Goal: Task Accomplishment & Management: Manage account settings

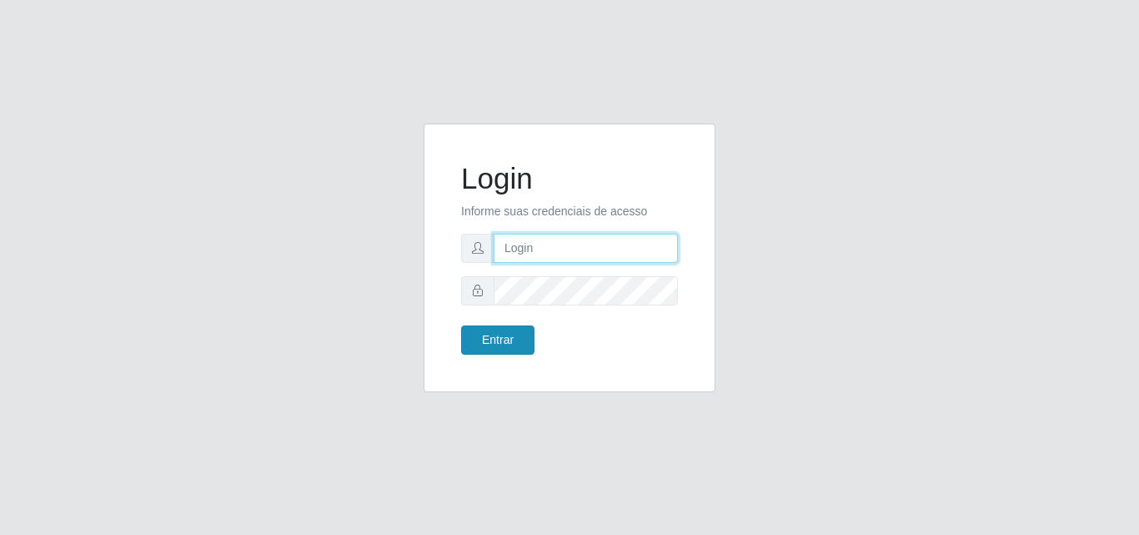
type input "analucia@cestao"
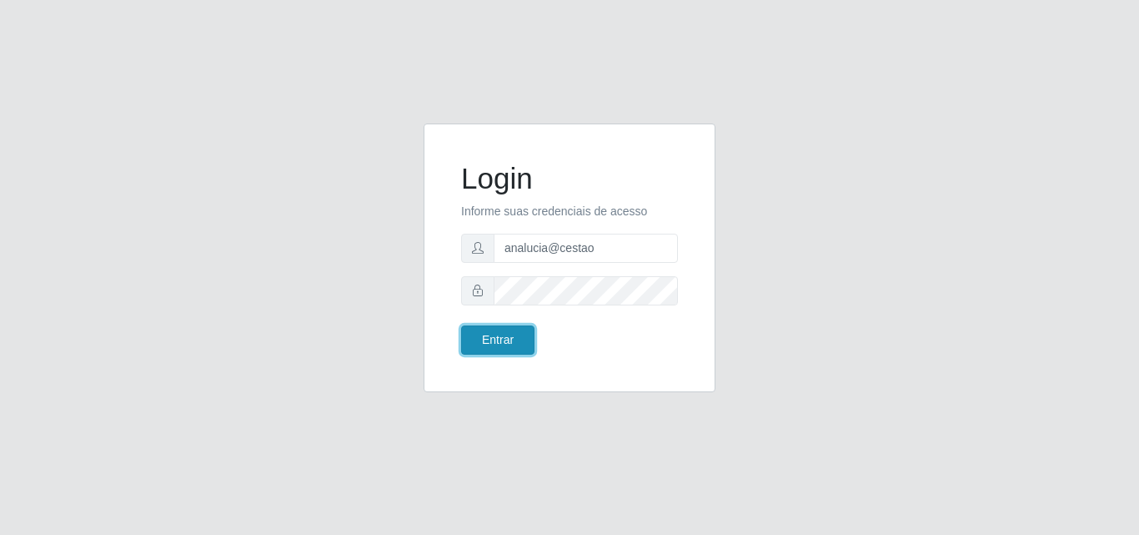
click at [489, 347] on button "Entrar" at bounding box center [497, 339] width 73 height 29
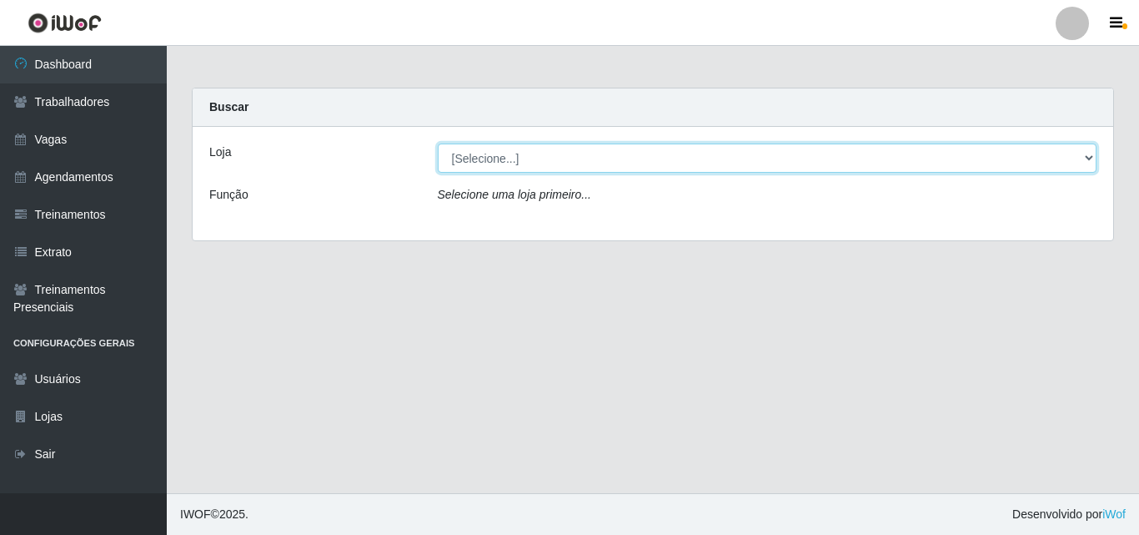
click at [515, 152] on select "[Selecione...] O Cestão - Geisel" at bounding box center [768, 157] width 660 height 29
select select "224"
click at [438, 143] on select "[Selecione...] O Cestão - Geisel" at bounding box center [768, 157] width 660 height 29
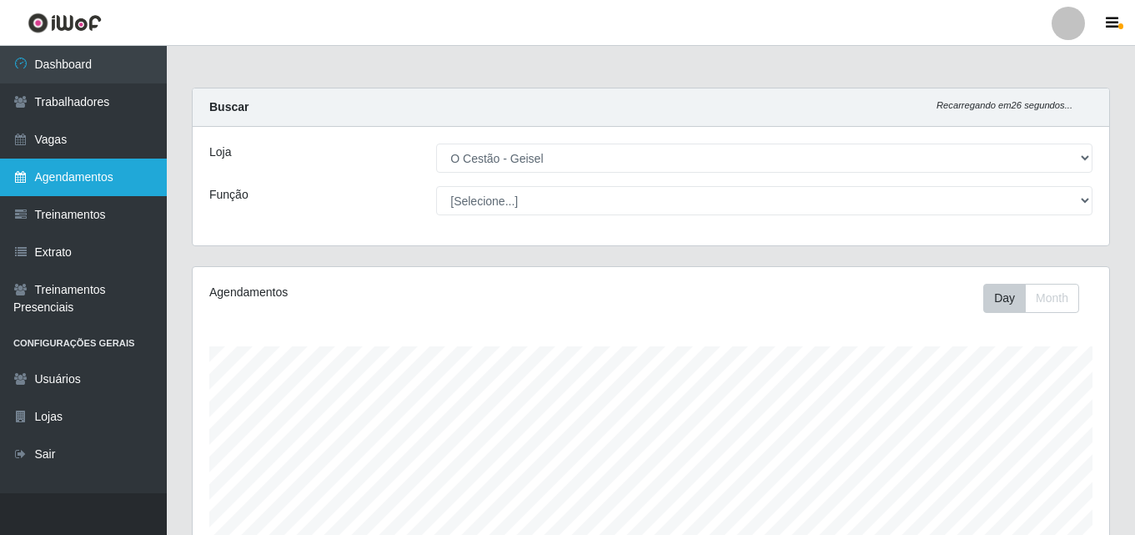
click at [129, 176] on link "Agendamentos" at bounding box center [83, 177] width 167 height 38
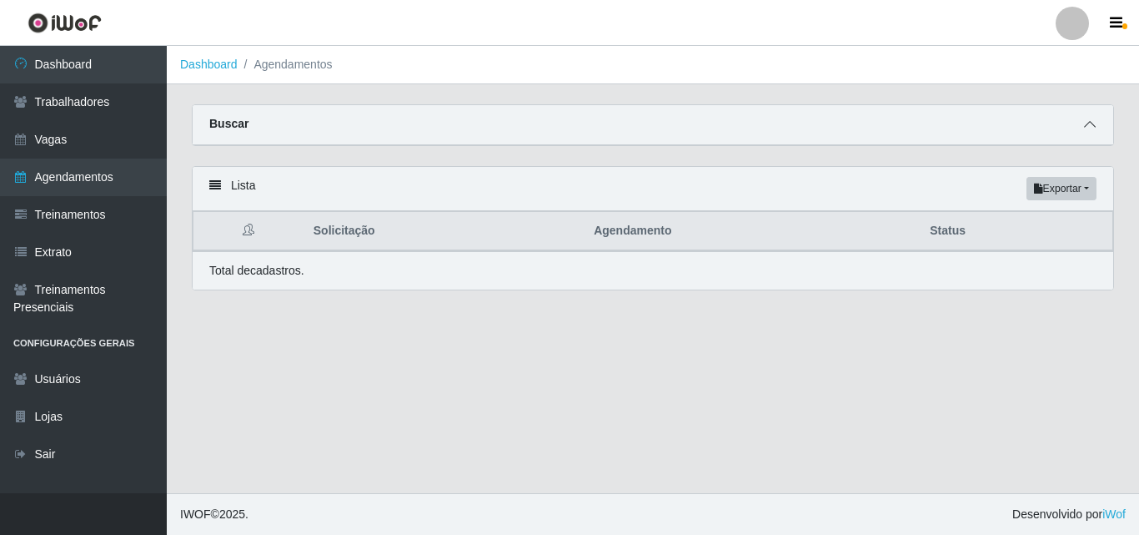
click at [1093, 123] on icon at bounding box center [1090, 124] width 12 height 12
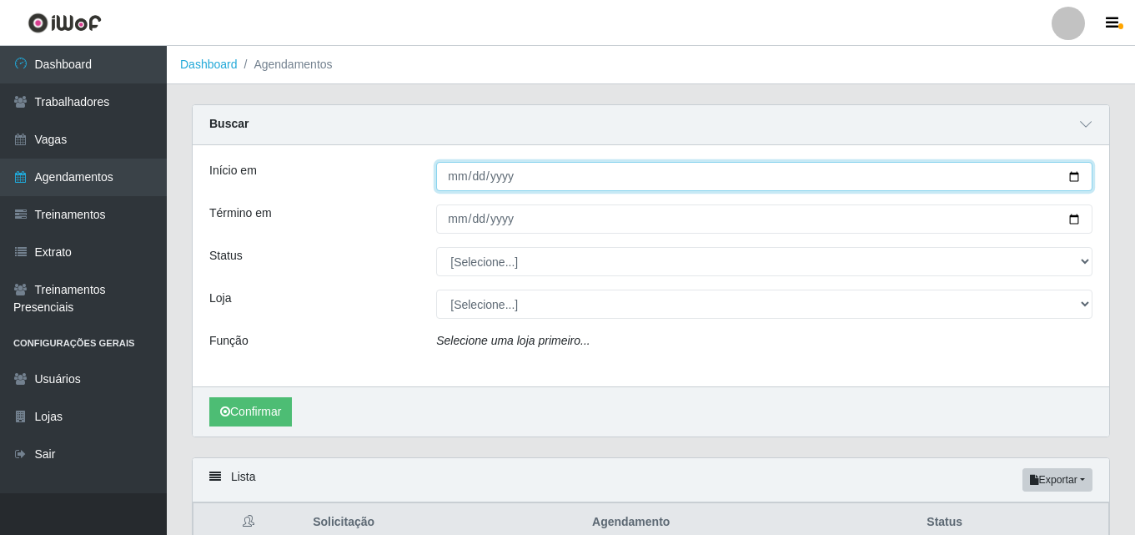
click at [449, 184] on input "Início em" at bounding box center [764, 176] width 656 height 29
type input "[DATE]"
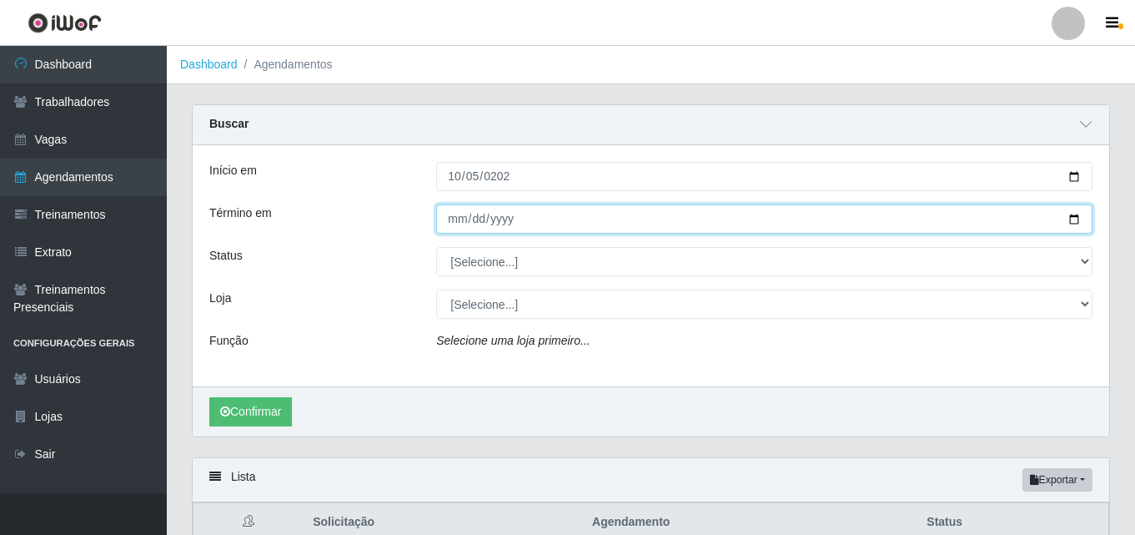
click at [453, 217] on input "Término em" at bounding box center [764, 218] width 656 height 29
type input "[DATE]"
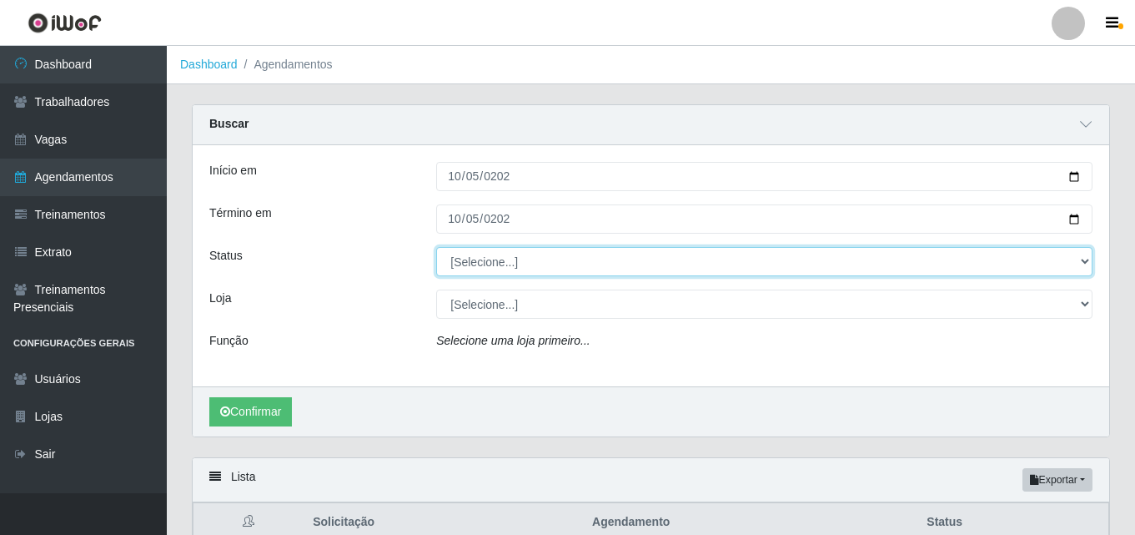
click at [465, 260] on select "[Selecione...] AGENDADO AGUARDANDO LIBERAR EM ANDAMENTO EM REVISÃO FINALIZADO C…" at bounding box center [764, 261] width 656 height 29
select select "AGENDADO"
click at [436, 248] on select "[Selecione...] AGENDADO AGUARDANDO LIBERAR EM ANDAMENTO EM REVISÃO FINALIZADO C…" at bounding box center [764, 261] width 656 height 29
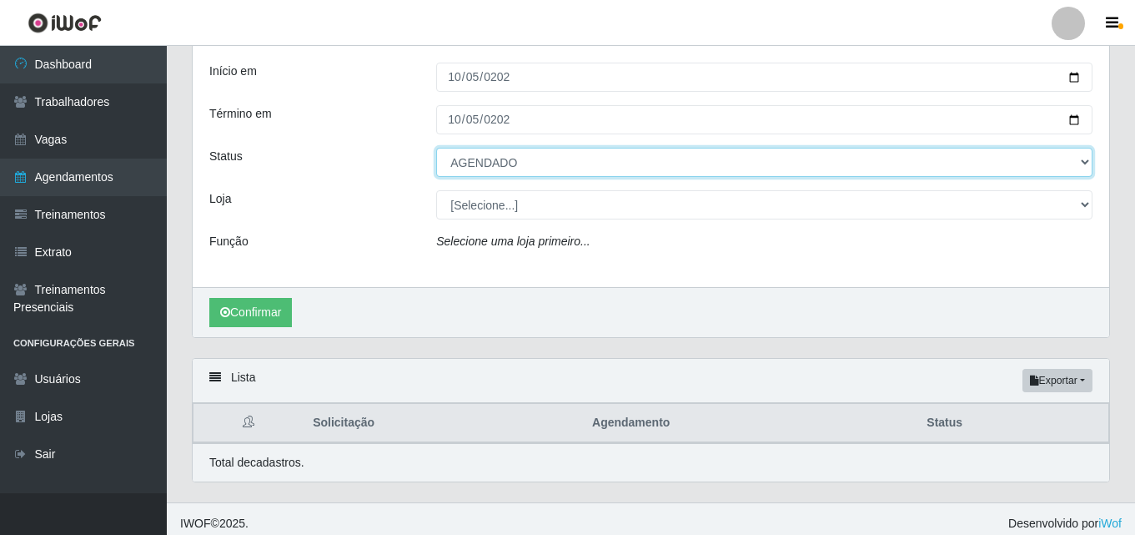
scroll to position [109, 0]
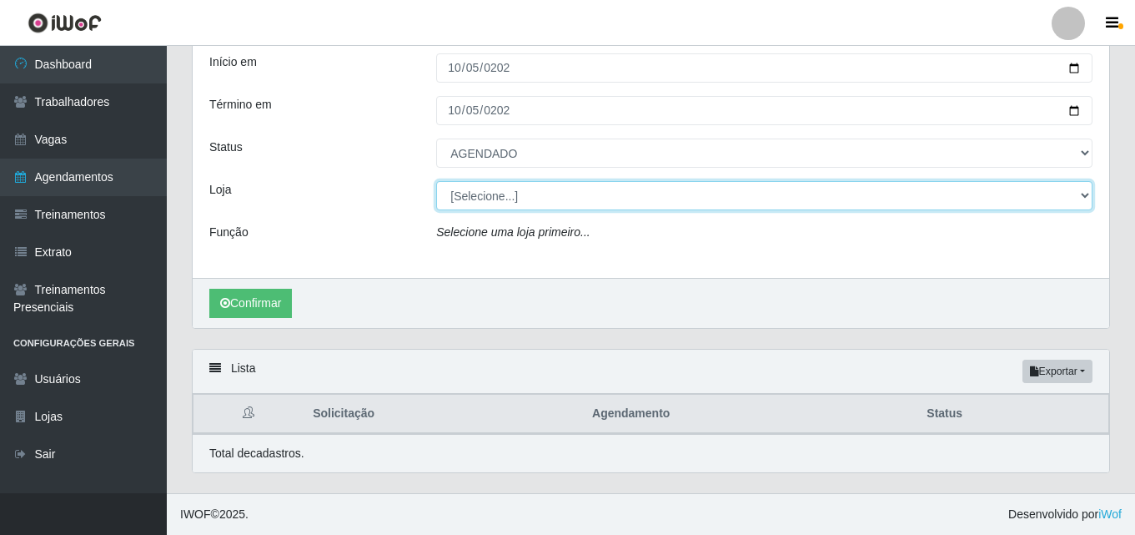
click at [520, 193] on select "[Selecione...] O Cestão - Geisel" at bounding box center [764, 195] width 656 height 29
select select "224"
click at [436, 181] on select "[Selecione...] O Cestão - Geisel" at bounding box center [764, 195] width 656 height 29
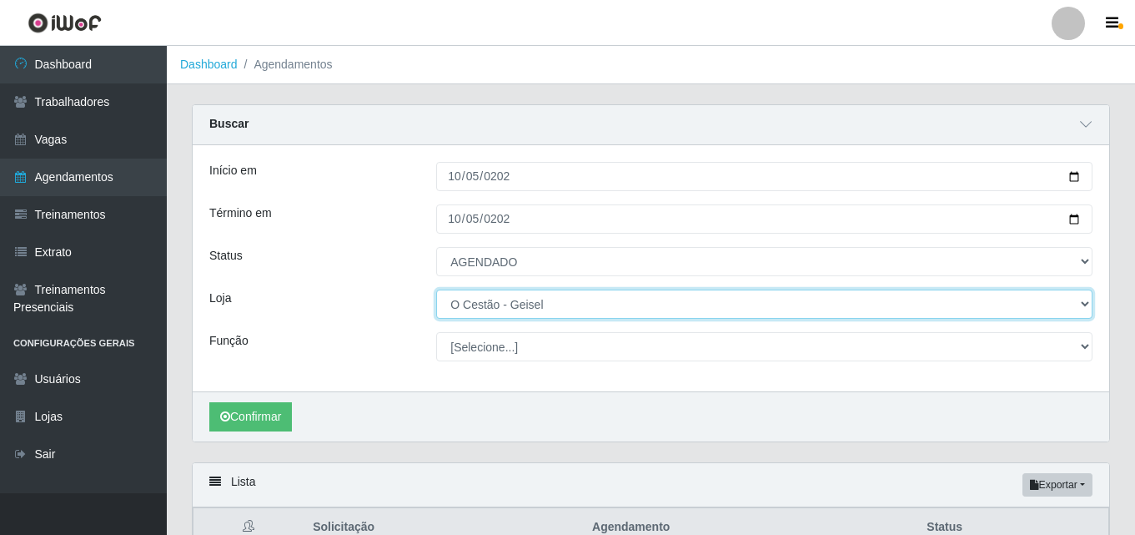
scroll to position [114, 0]
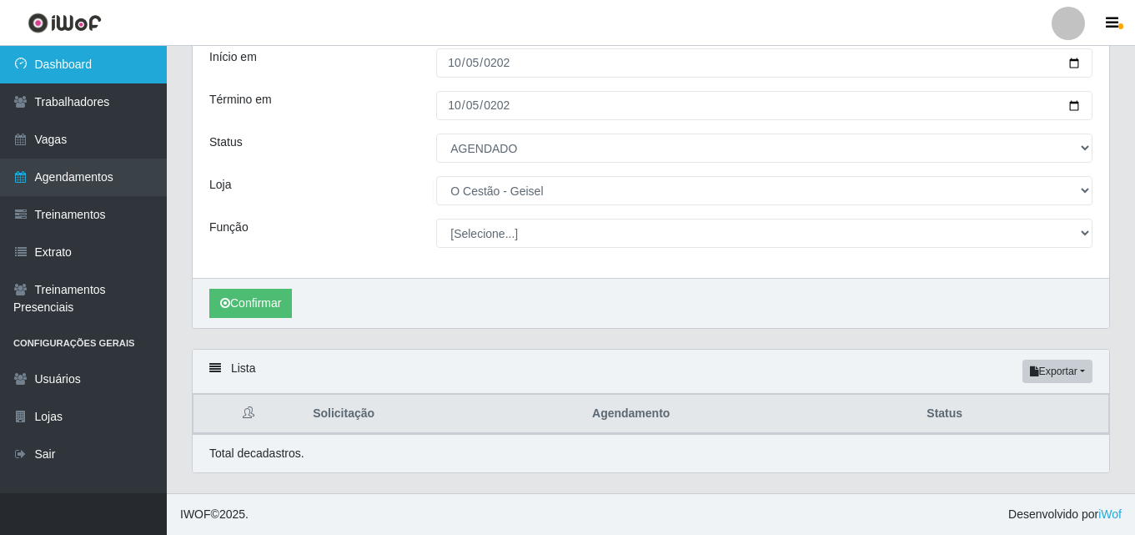
click at [84, 67] on link "Dashboard" at bounding box center [83, 65] width 167 height 38
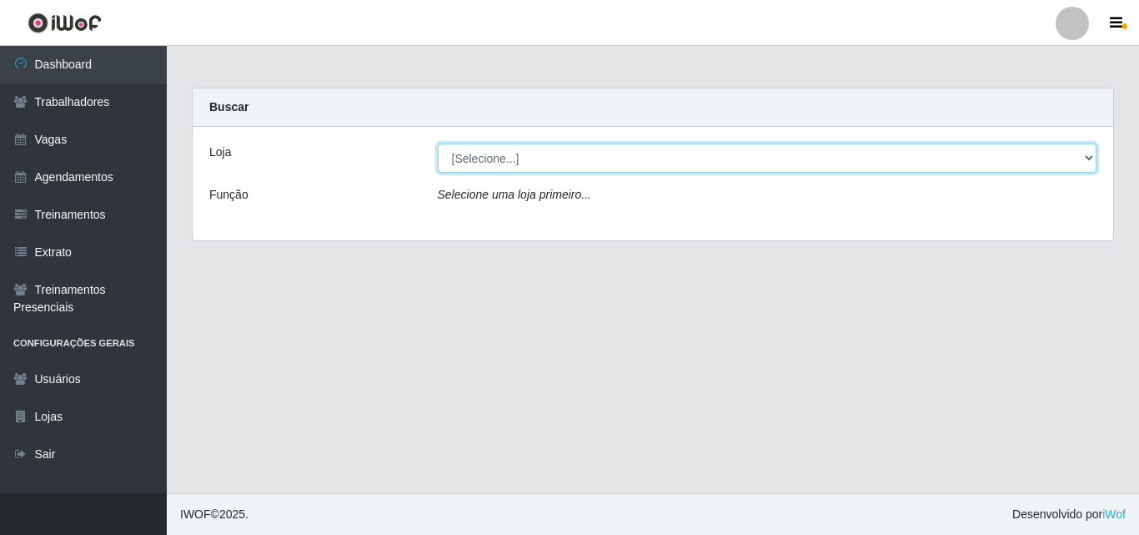
click at [510, 158] on select "[Selecione...] O Cestão - Geisel" at bounding box center [768, 157] width 660 height 29
select select "224"
click at [438, 143] on select "[Selecione...] O Cestão - Geisel" at bounding box center [768, 157] width 660 height 29
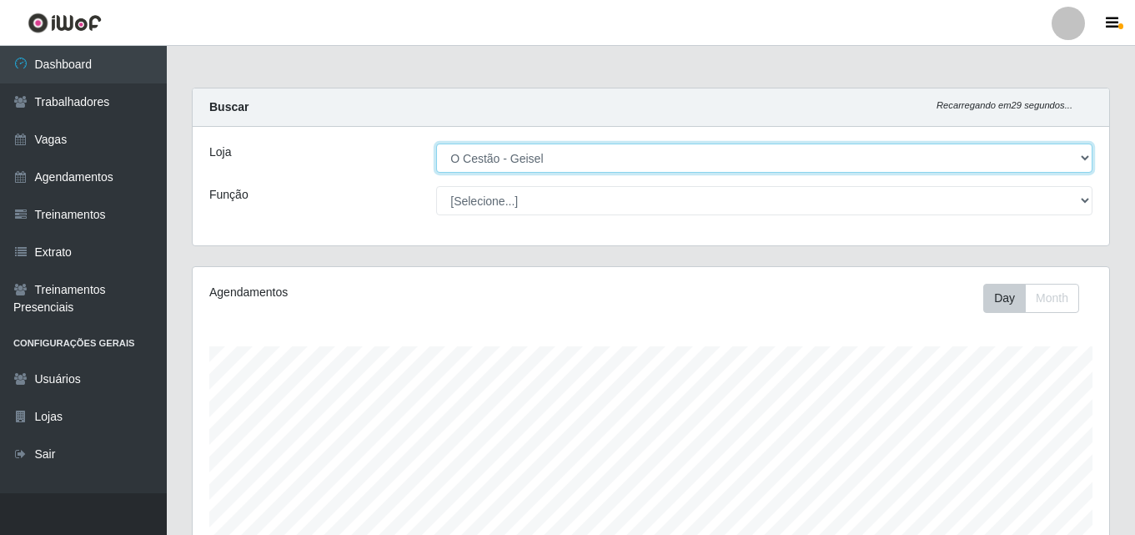
scroll to position [346, 917]
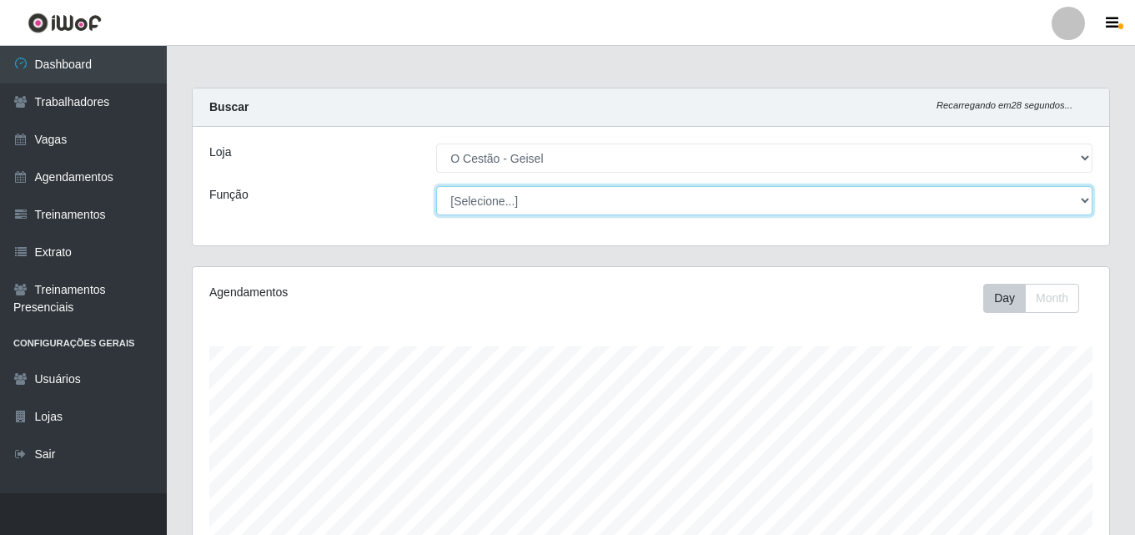
click at [510, 203] on select "[Selecione...] ASG ASG + ASG ++ Auxiliar de Estoque Auxiliar de Estoque + Auxil…" at bounding box center [764, 200] width 656 height 29
select select "72"
click at [436, 186] on select "[Selecione...] ASG ASG + ASG ++ Auxiliar de Estoque Auxiliar de Estoque + Auxil…" at bounding box center [764, 200] width 656 height 29
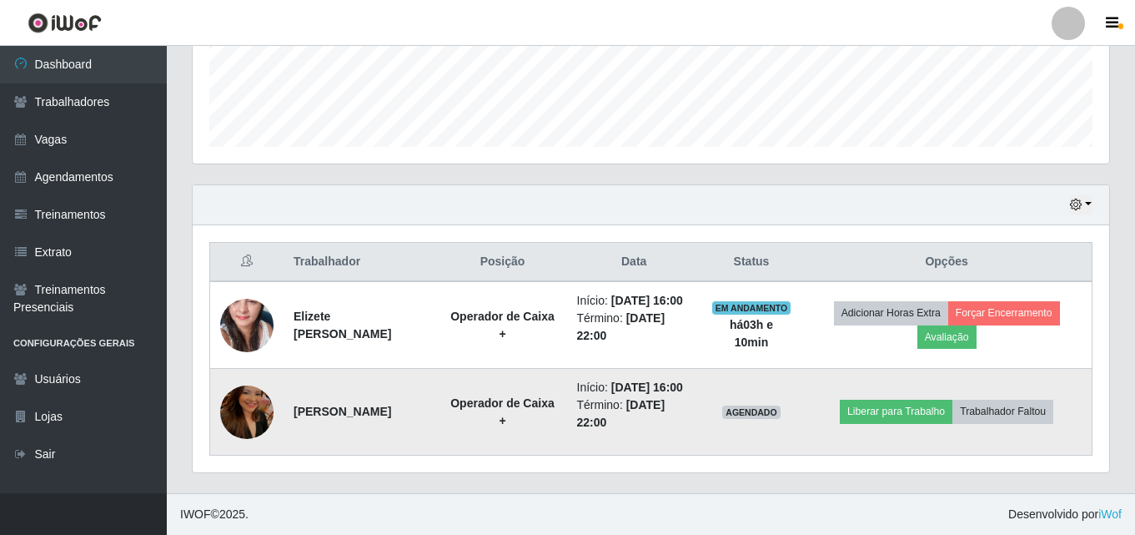
scroll to position [485, 0]
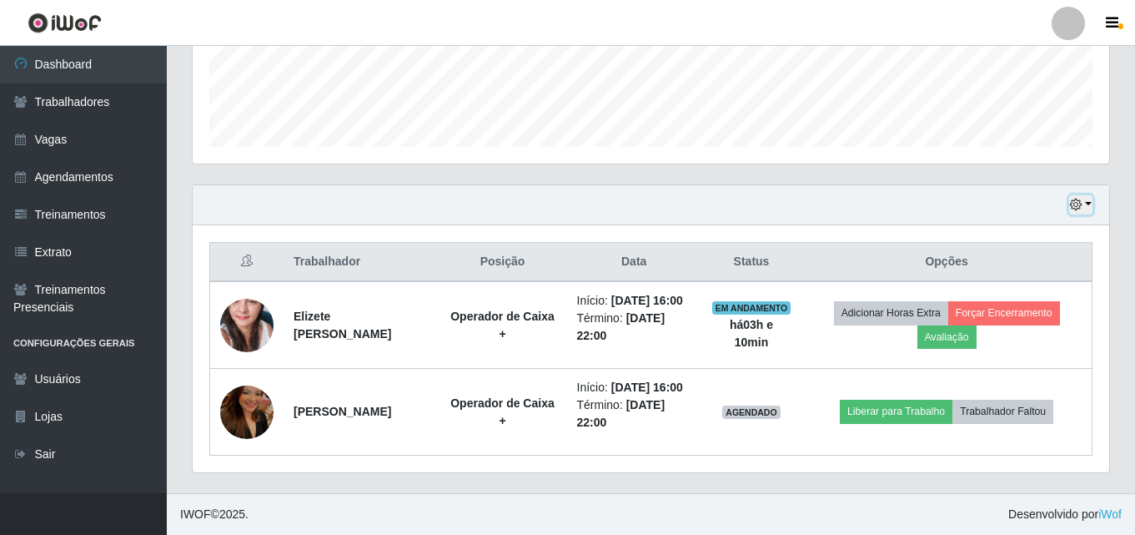
click at [1073, 198] on icon "button" at bounding box center [1076, 204] width 12 height 12
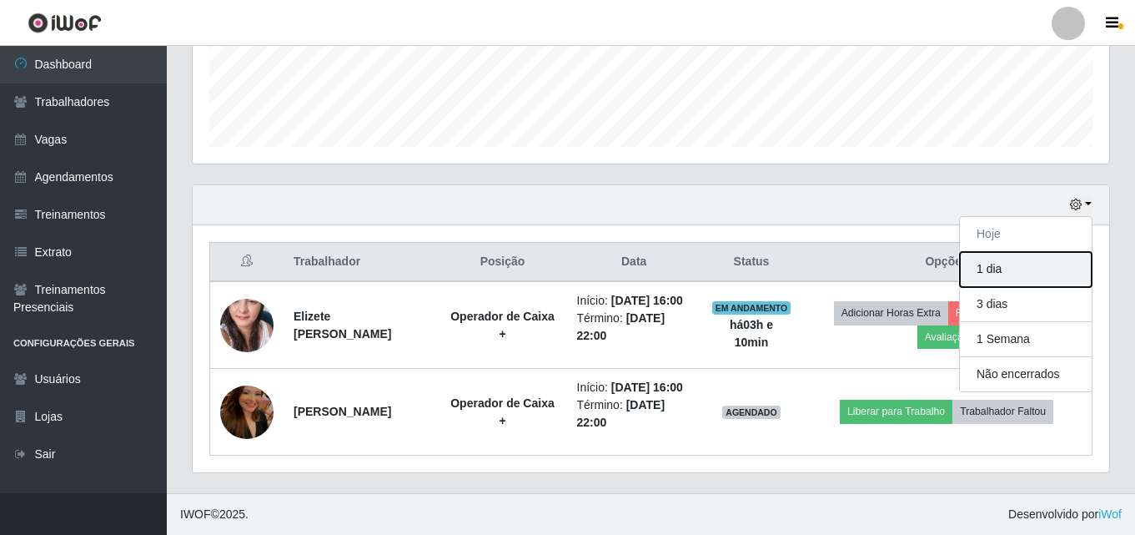
click at [1012, 252] on button "1 dia" at bounding box center [1026, 269] width 132 height 35
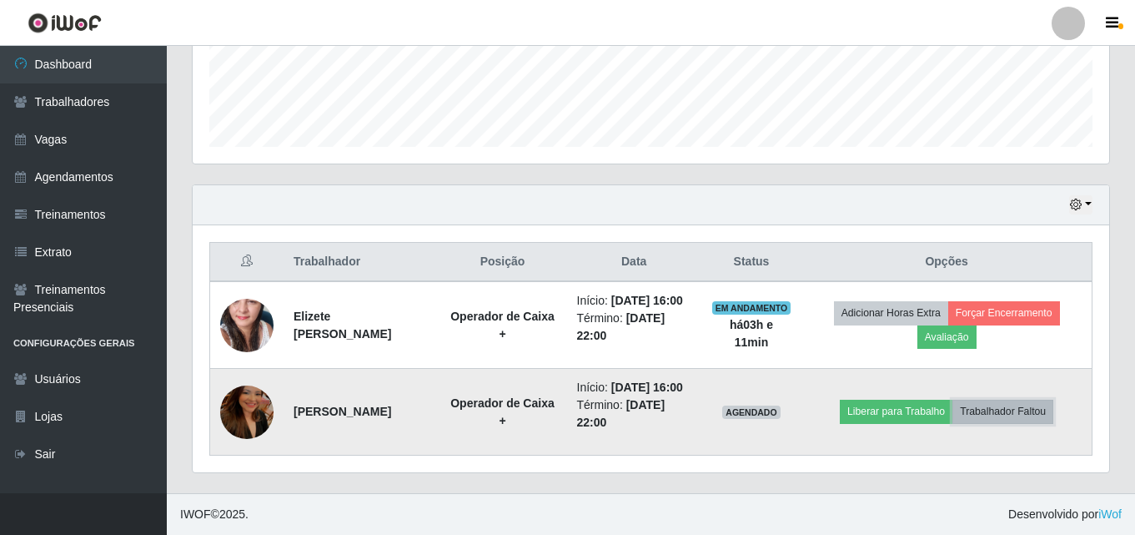
click at [998, 406] on button "Trabalhador Faltou" at bounding box center [1002, 410] width 101 height 23
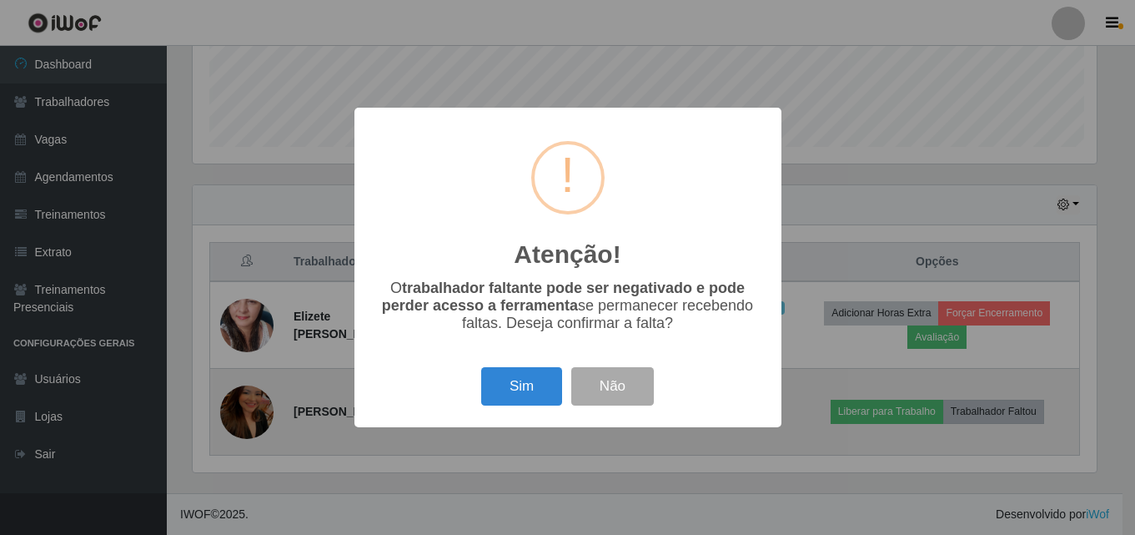
scroll to position [346, 908]
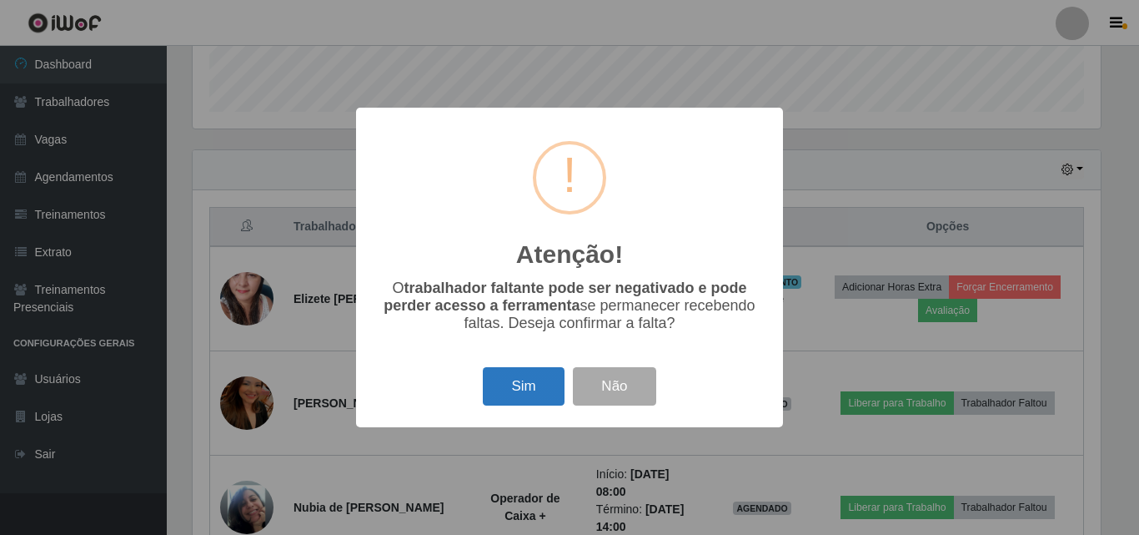
click at [533, 380] on button "Sim" at bounding box center [523, 386] width 81 height 39
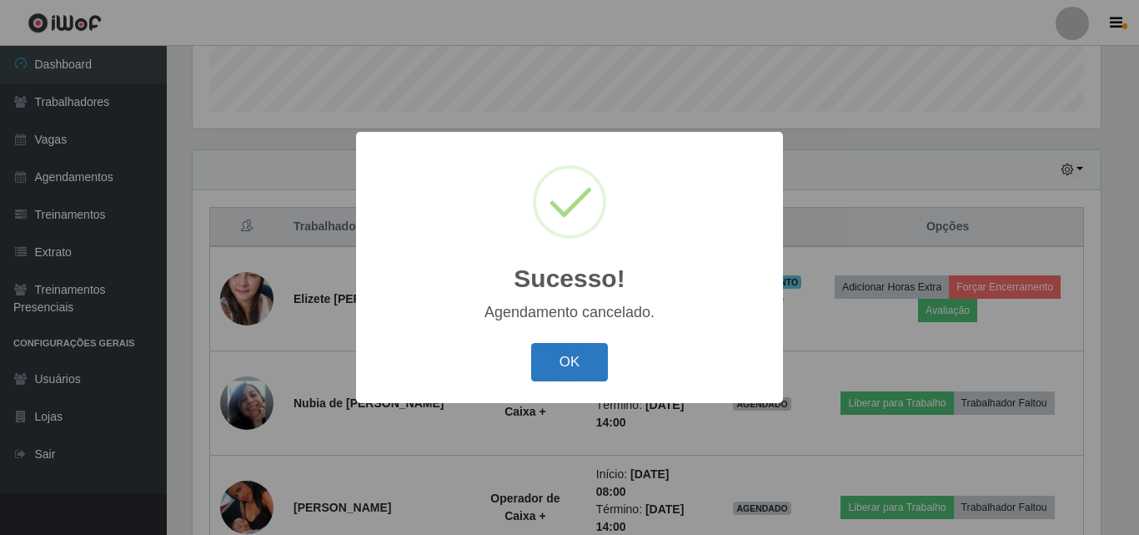
click at [566, 367] on button "OK" at bounding box center [570, 362] width 78 height 39
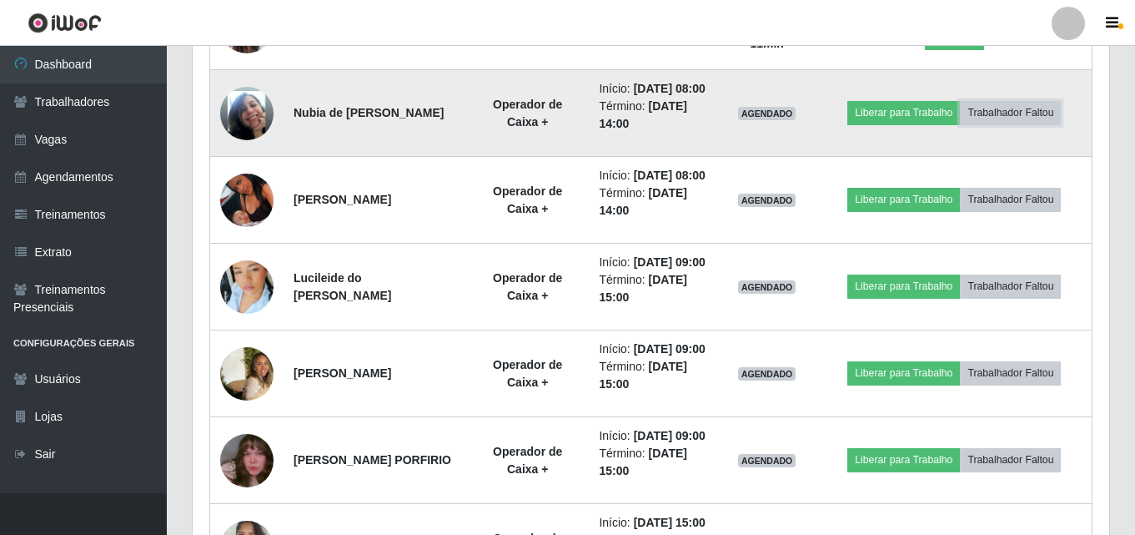
scroll to position [735, 0]
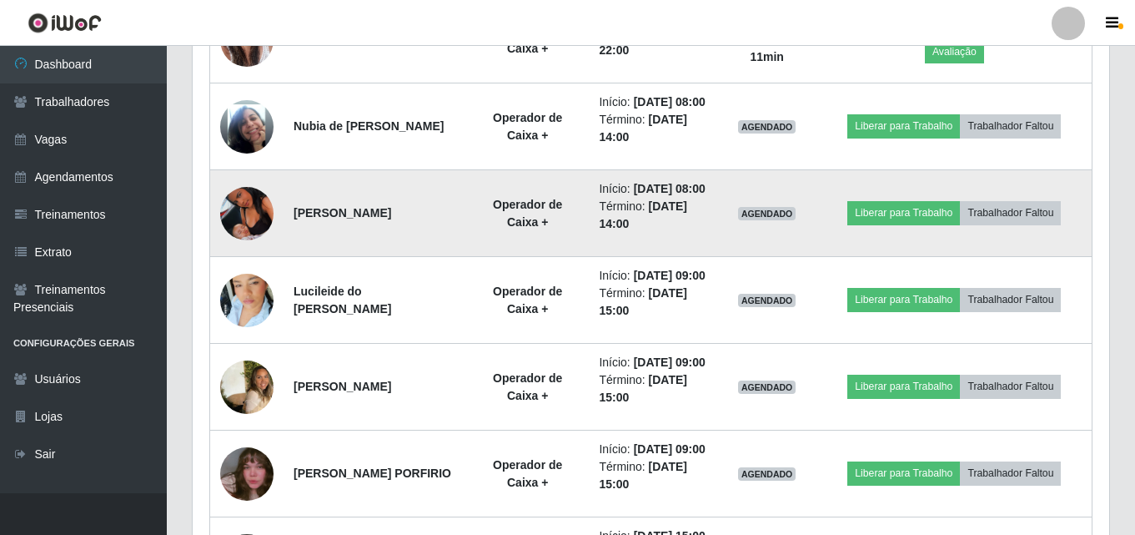
click at [262, 259] on img at bounding box center [246, 213] width 53 height 95
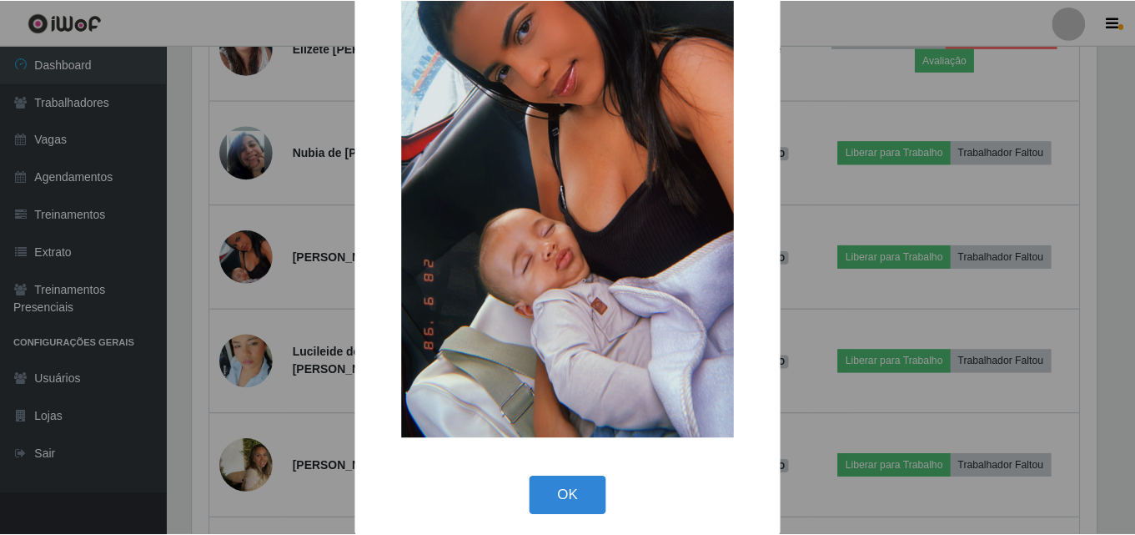
scroll to position [204, 0]
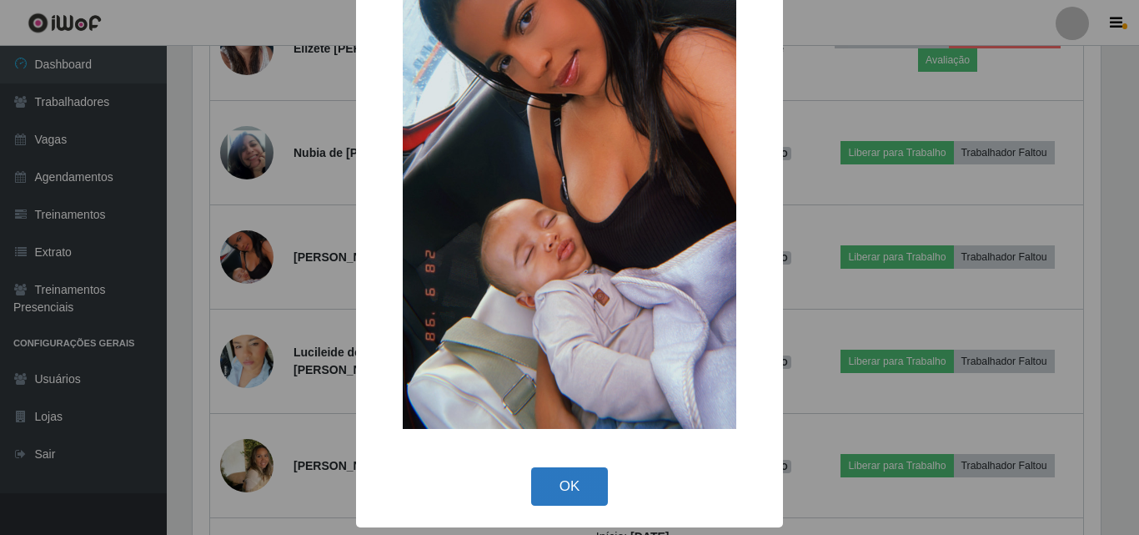
click at [589, 479] on button "OK" at bounding box center [570, 486] width 78 height 39
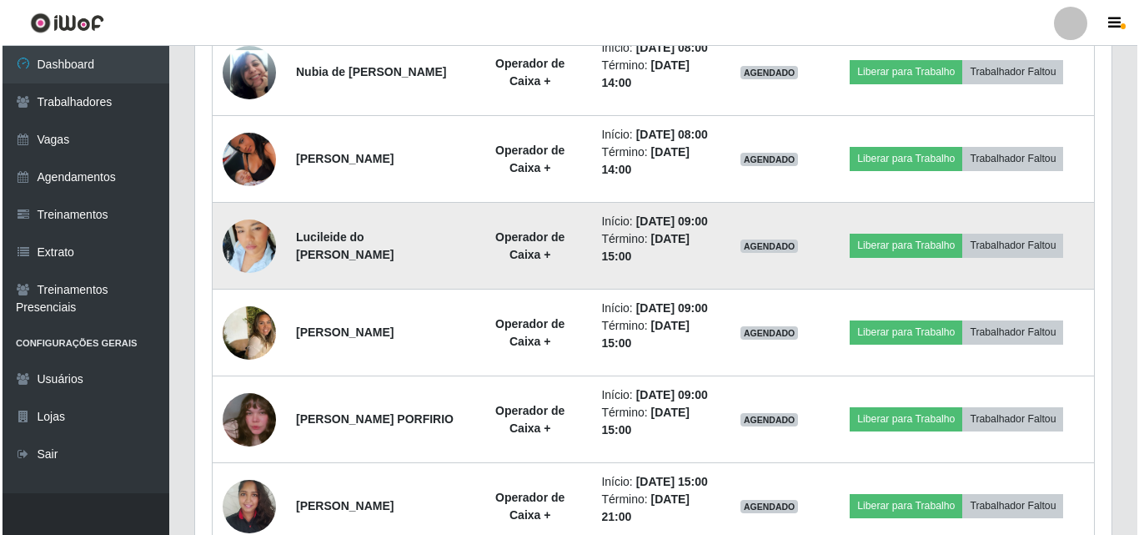
scroll to position [818, 0]
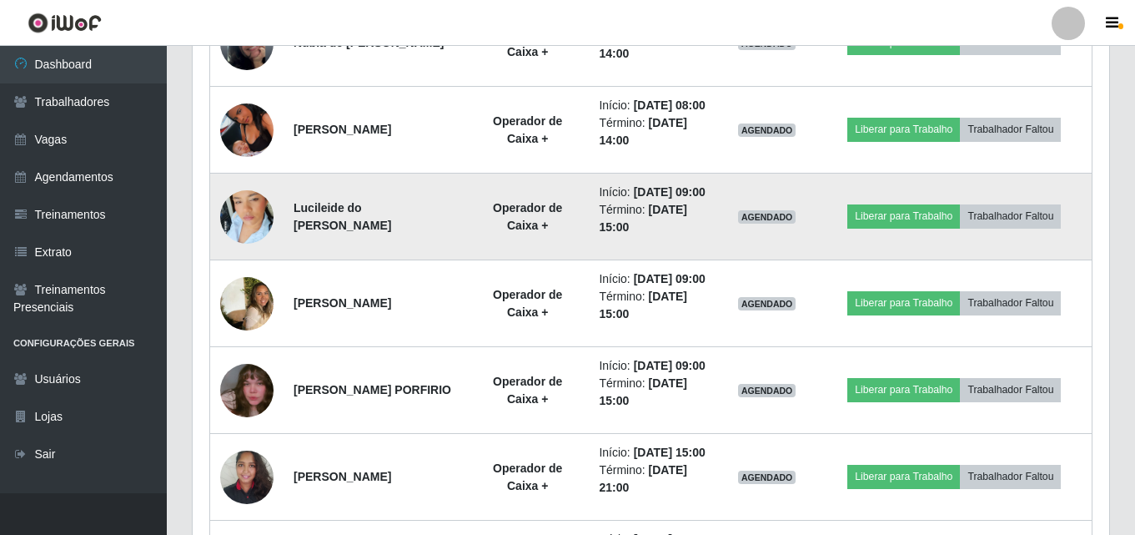
click at [264, 264] on img at bounding box center [246, 216] width 53 height 95
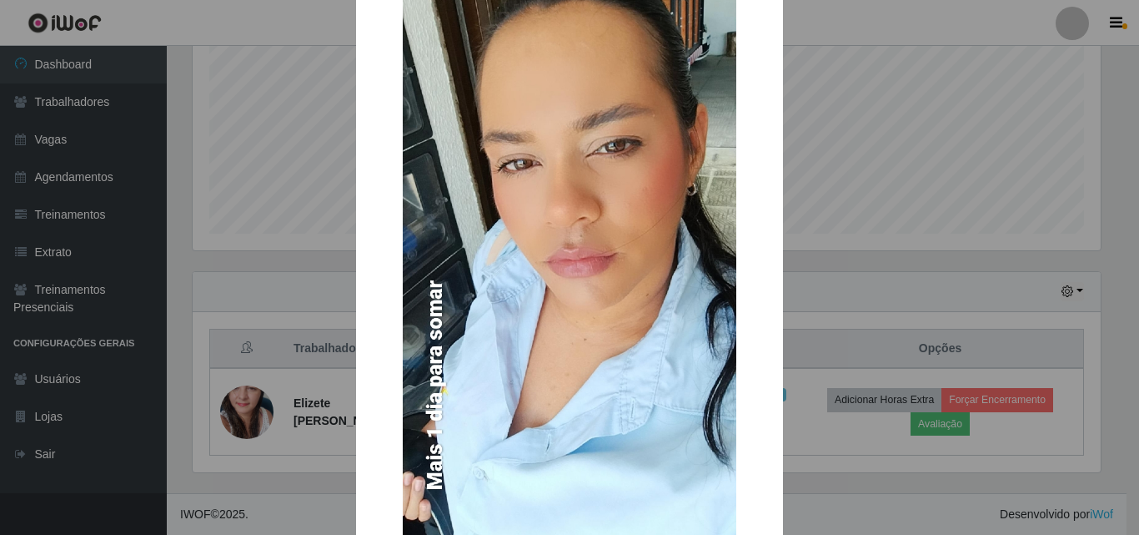
scroll to position [0, 0]
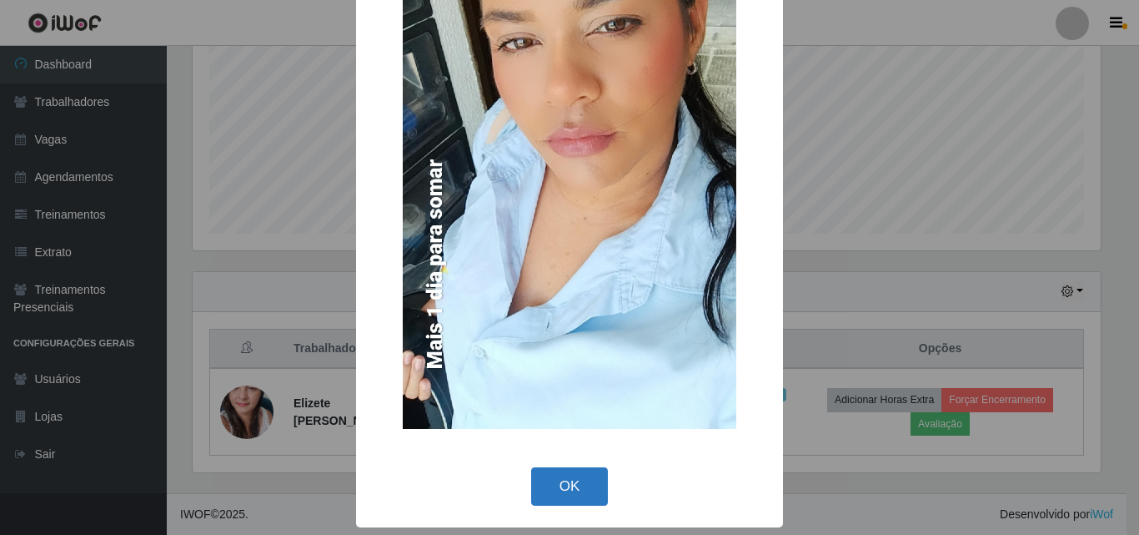
click at [584, 485] on button "OK" at bounding box center [570, 486] width 78 height 39
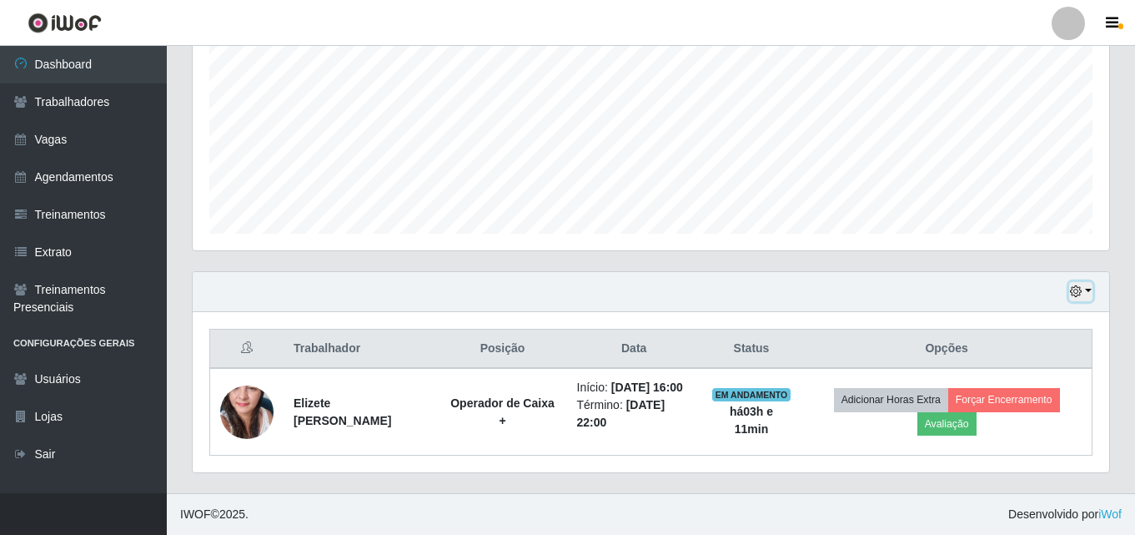
click at [1074, 295] on icon "button" at bounding box center [1076, 291] width 12 height 12
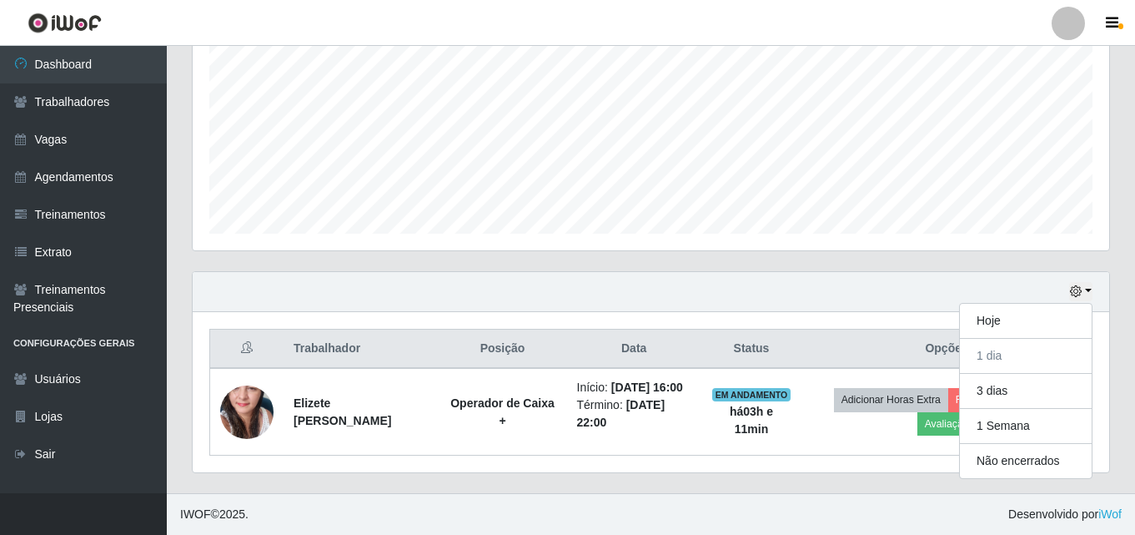
click at [721, 304] on div "Hoje 1 dia 3 dias 1 Semana Não encerrados" at bounding box center [651, 292] width 917 height 40
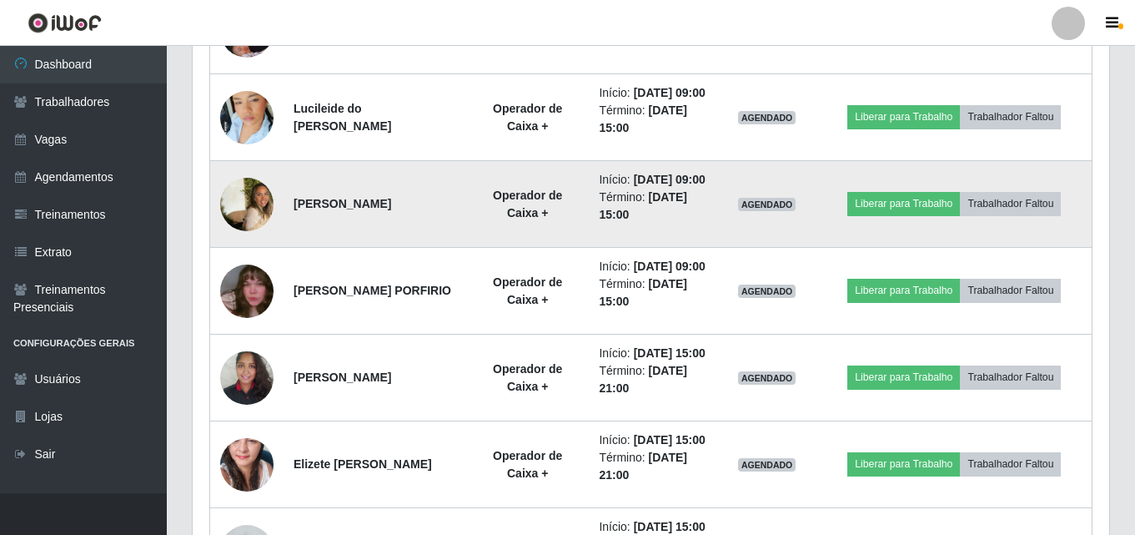
click at [246, 245] on img at bounding box center [246, 204] width 53 height 83
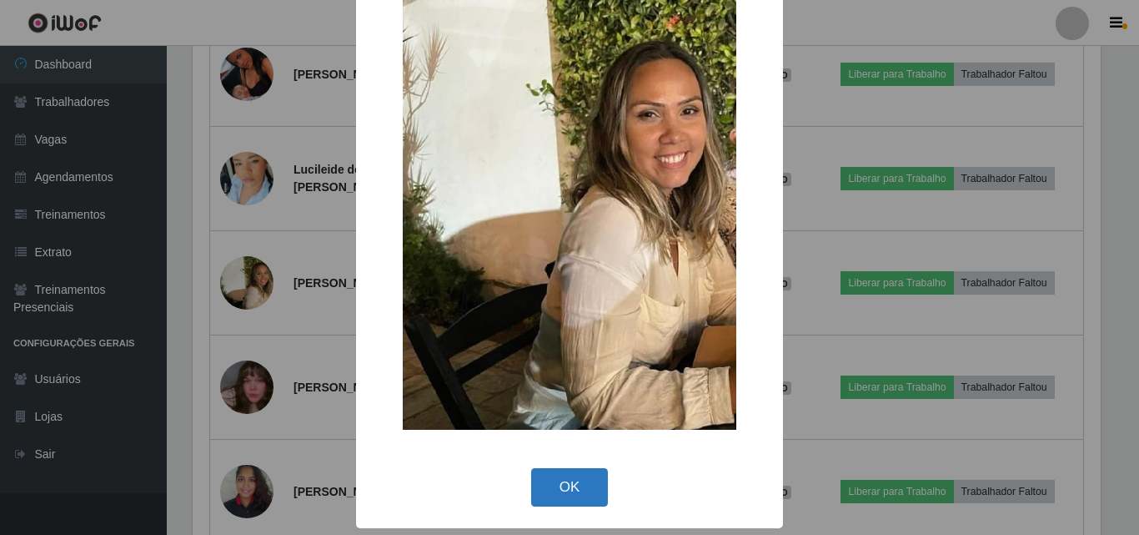
click at [585, 481] on button "OK" at bounding box center [570, 487] width 78 height 39
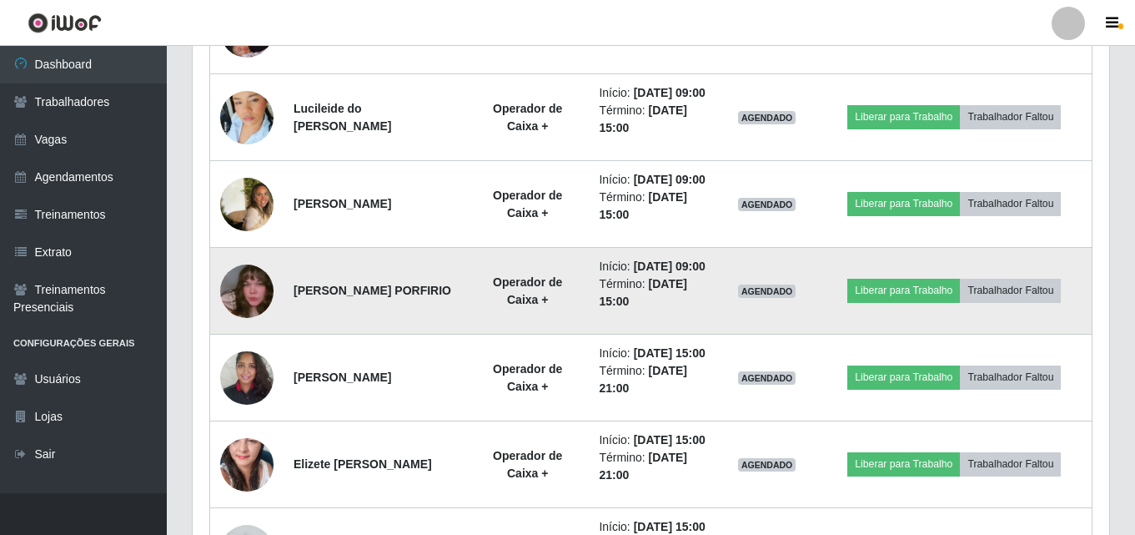
click at [236, 339] on img at bounding box center [246, 291] width 53 height 95
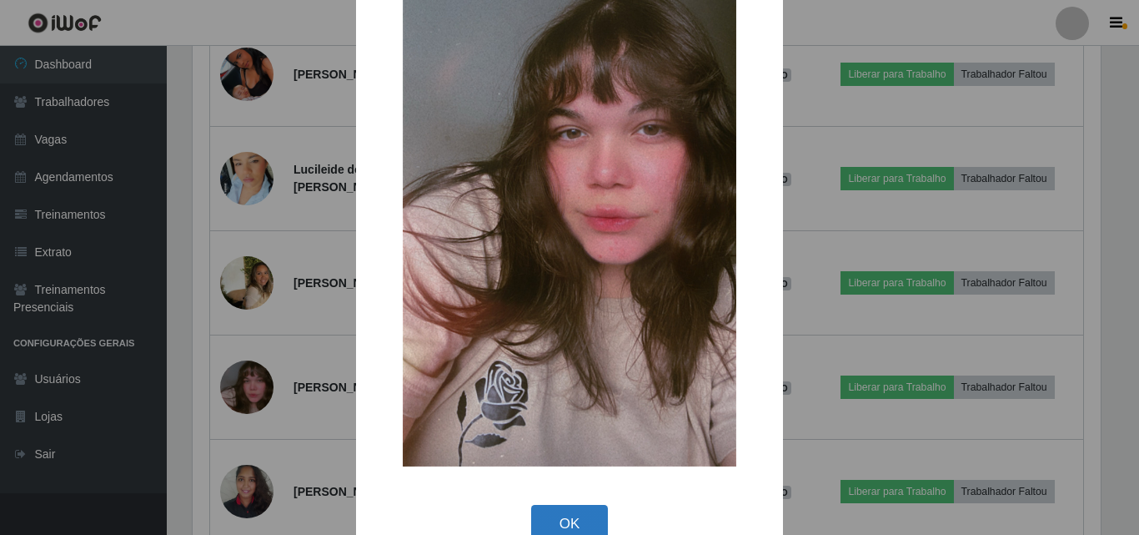
click at [585, 519] on button "OK" at bounding box center [570, 524] width 78 height 39
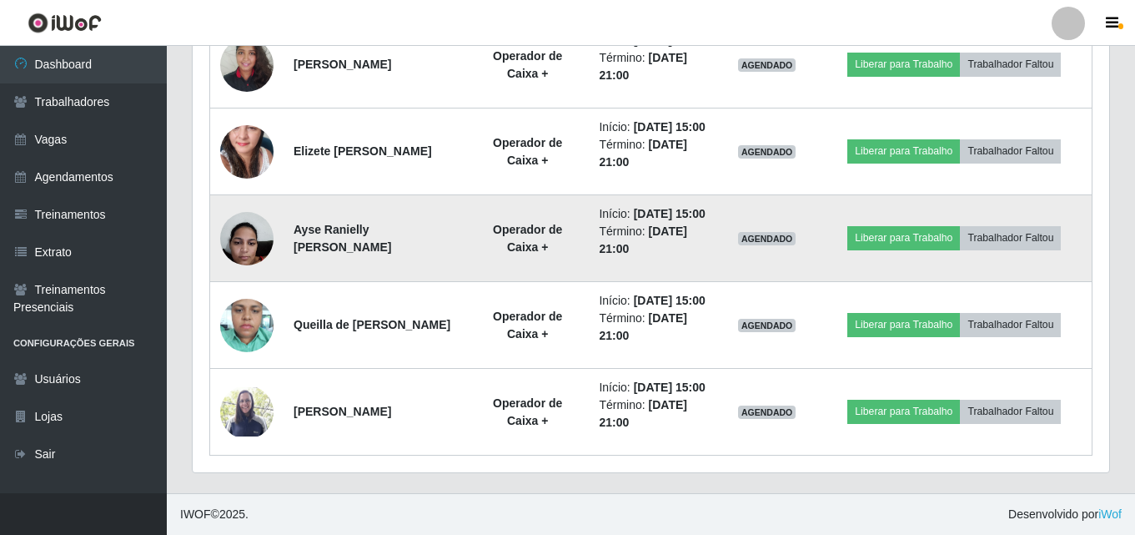
click at [259, 274] on img at bounding box center [246, 238] width 53 height 71
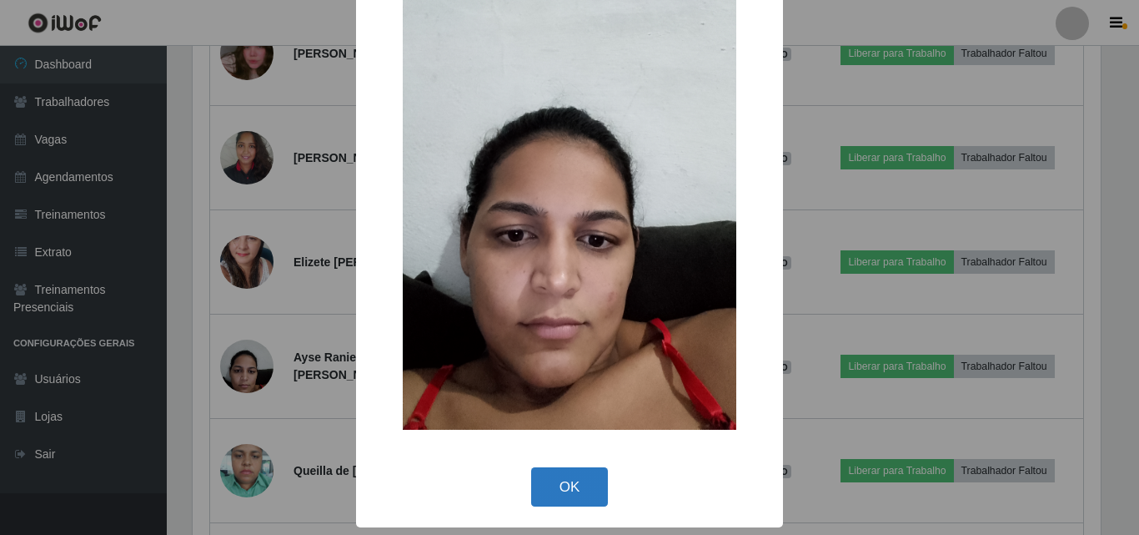
click at [588, 485] on button "OK" at bounding box center [570, 486] width 78 height 39
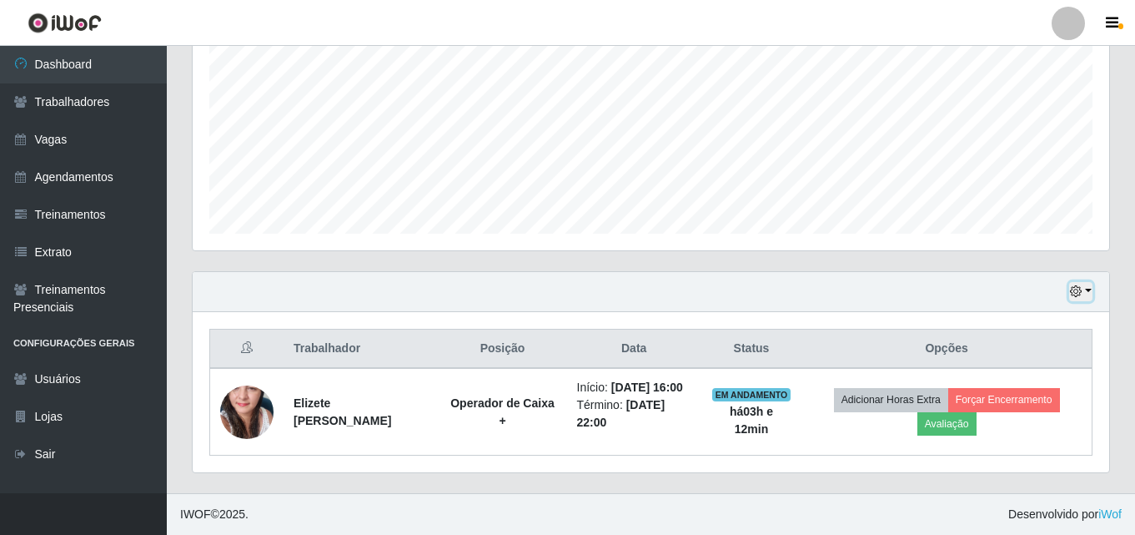
click at [1087, 294] on button "button" at bounding box center [1080, 291] width 23 height 19
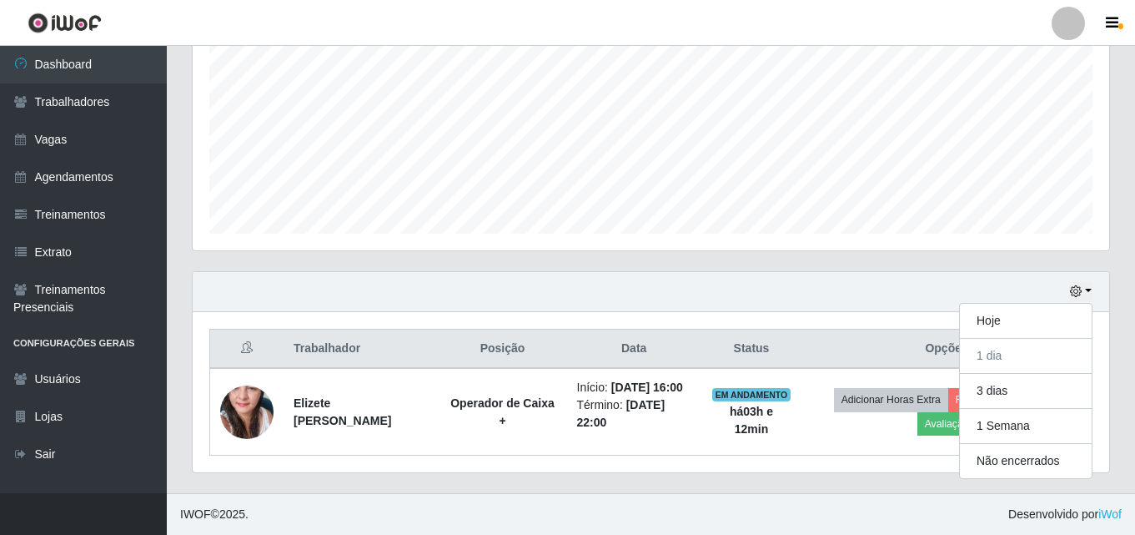
click at [593, 302] on div "Hoje 1 dia 3 dias 1 Semana Não encerrados" at bounding box center [651, 292] width 917 height 40
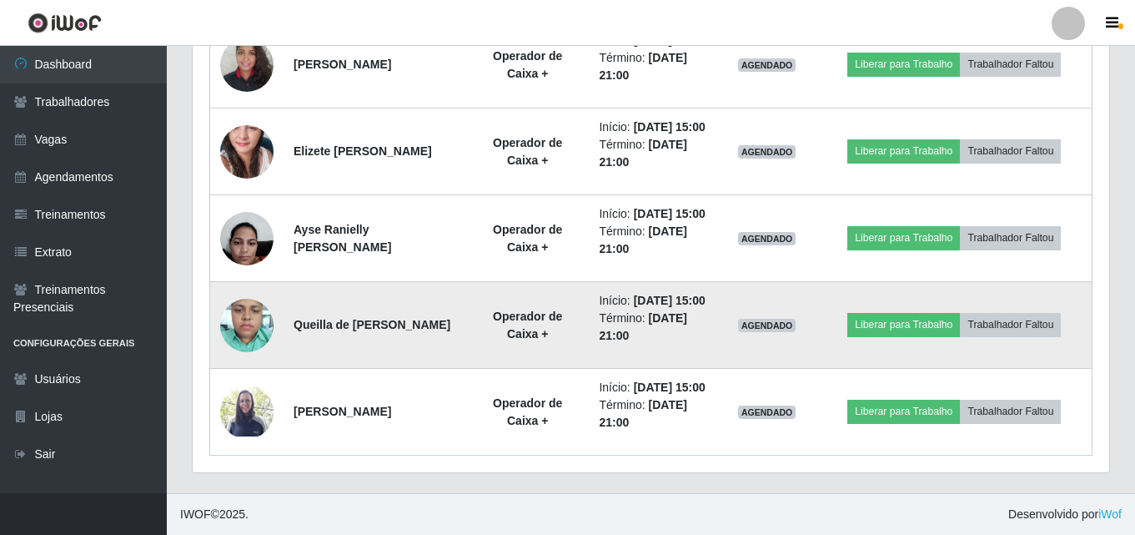
click at [250, 297] on img at bounding box center [246, 324] width 53 height 71
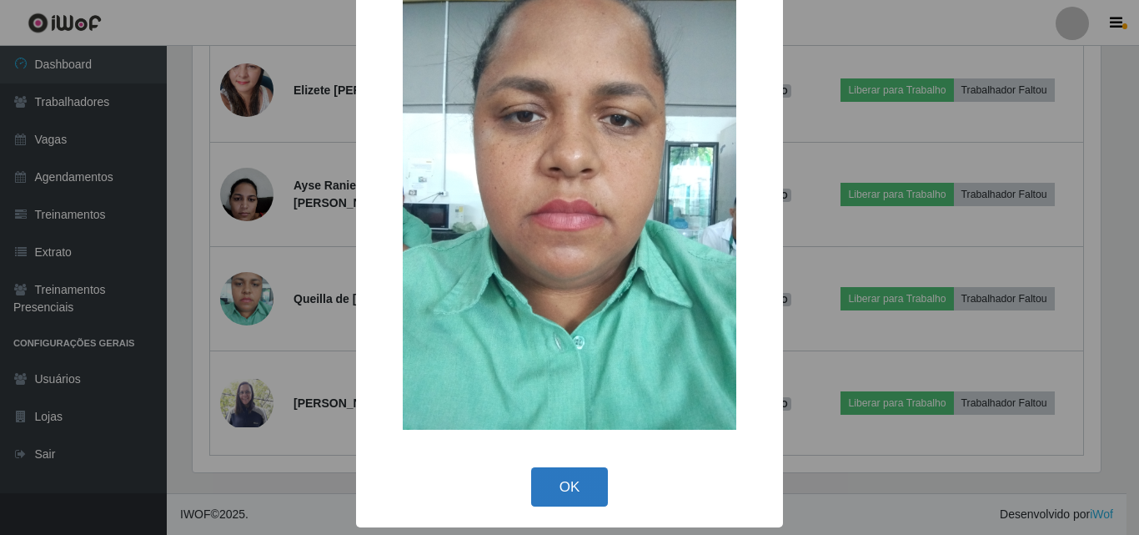
click at [565, 493] on button "OK" at bounding box center [570, 486] width 78 height 39
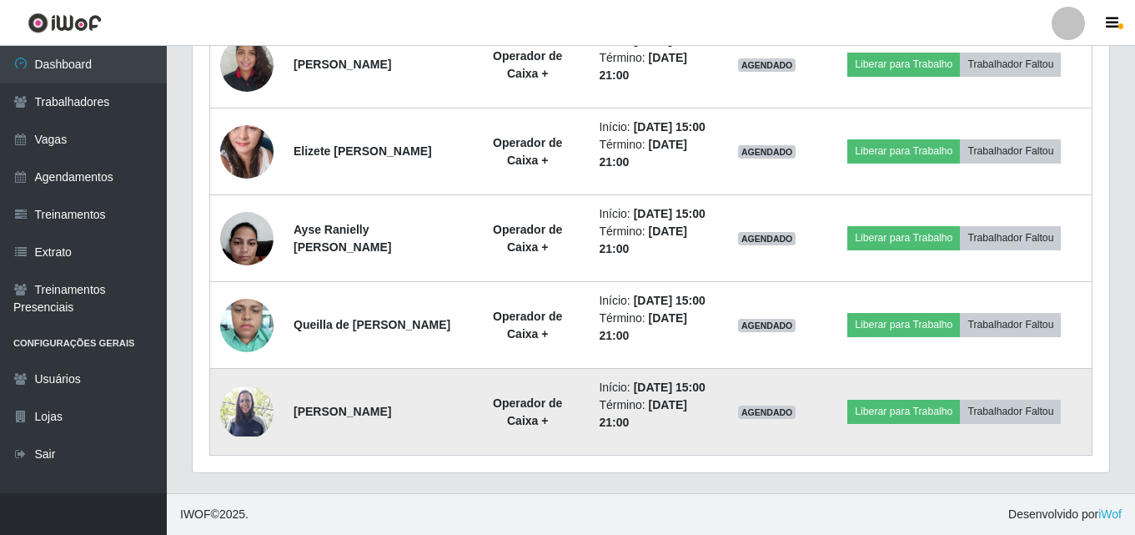
click at [239, 406] on img at bounding box center [246, 411] width 53 height 49
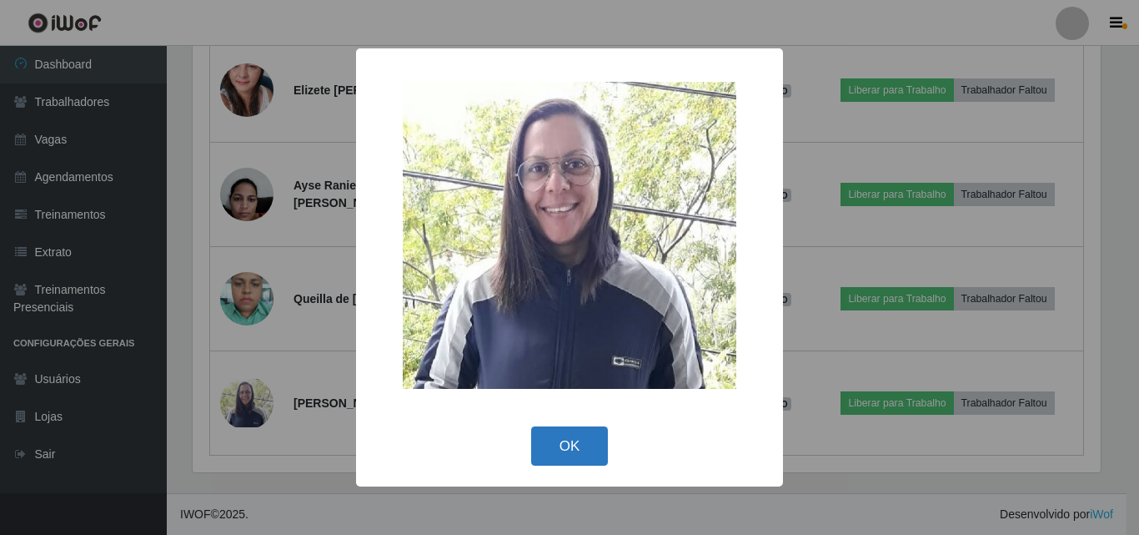
click at [584, 448] on button "OK" at bounding box center [570, 445] width 78 height 39
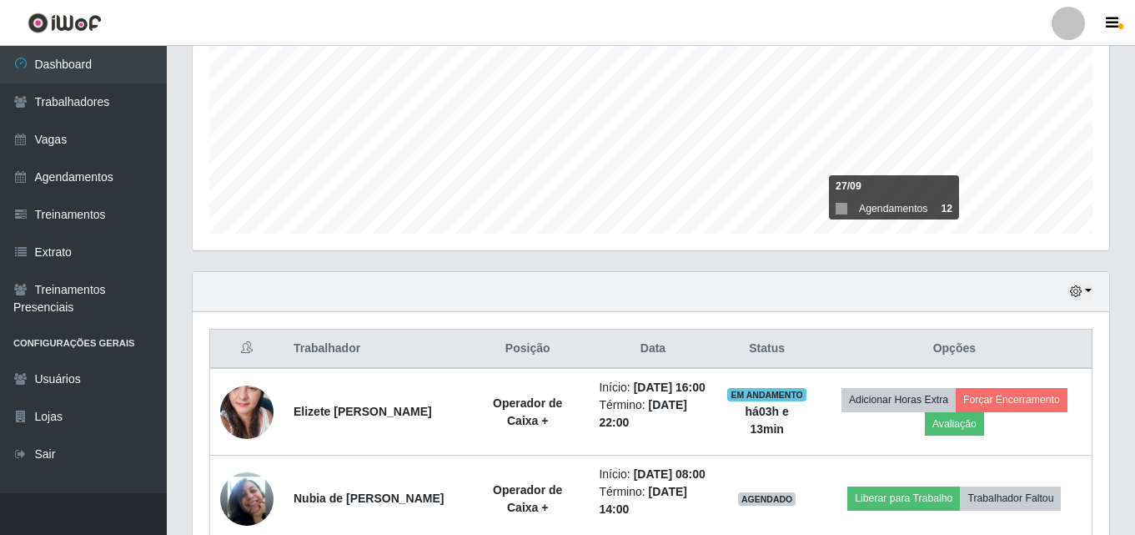
scroll to position [1423, 0]
